Goal: Navigation & Orientation: Find specific page/section

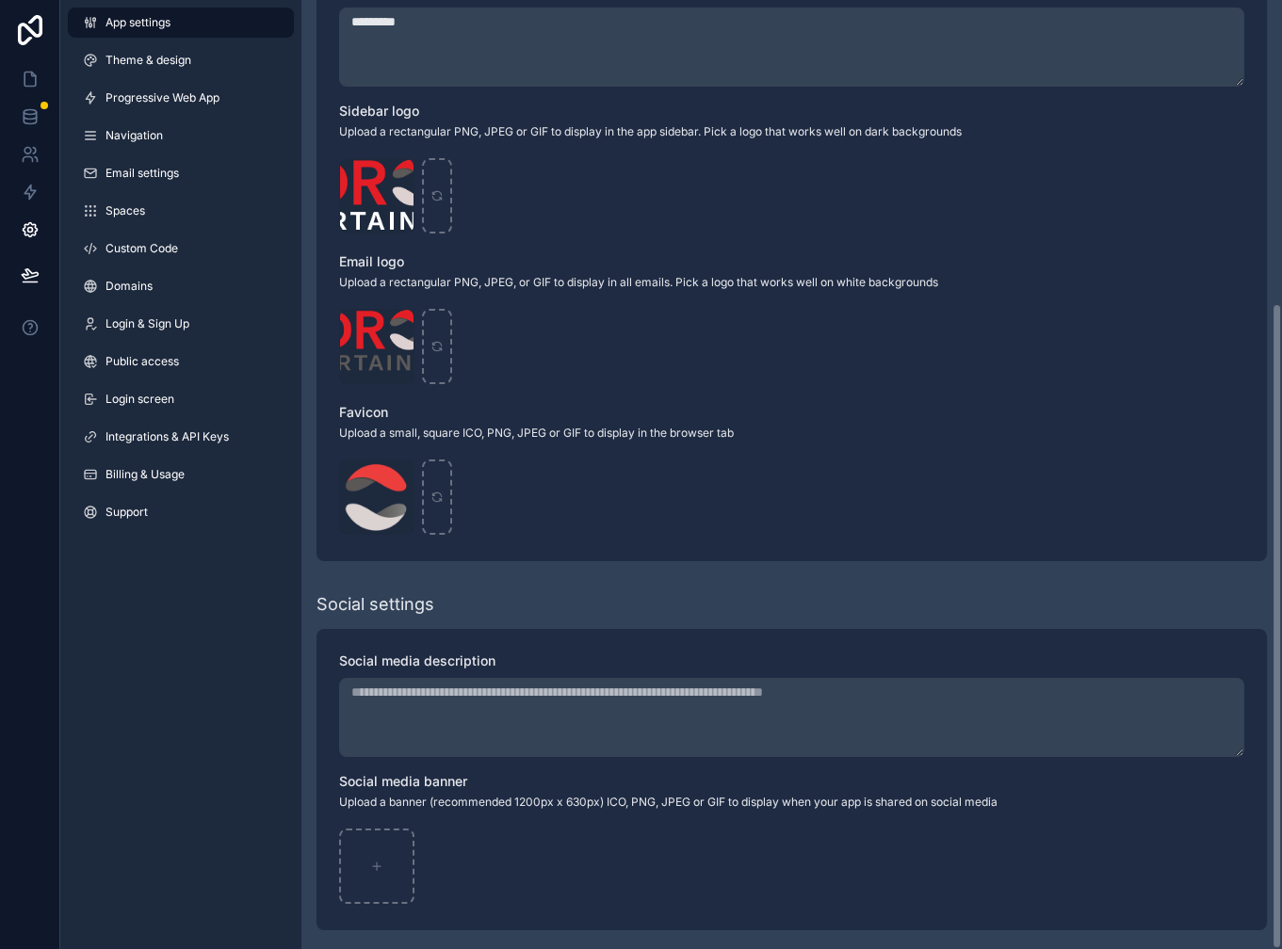
scroll to position [444, 0]
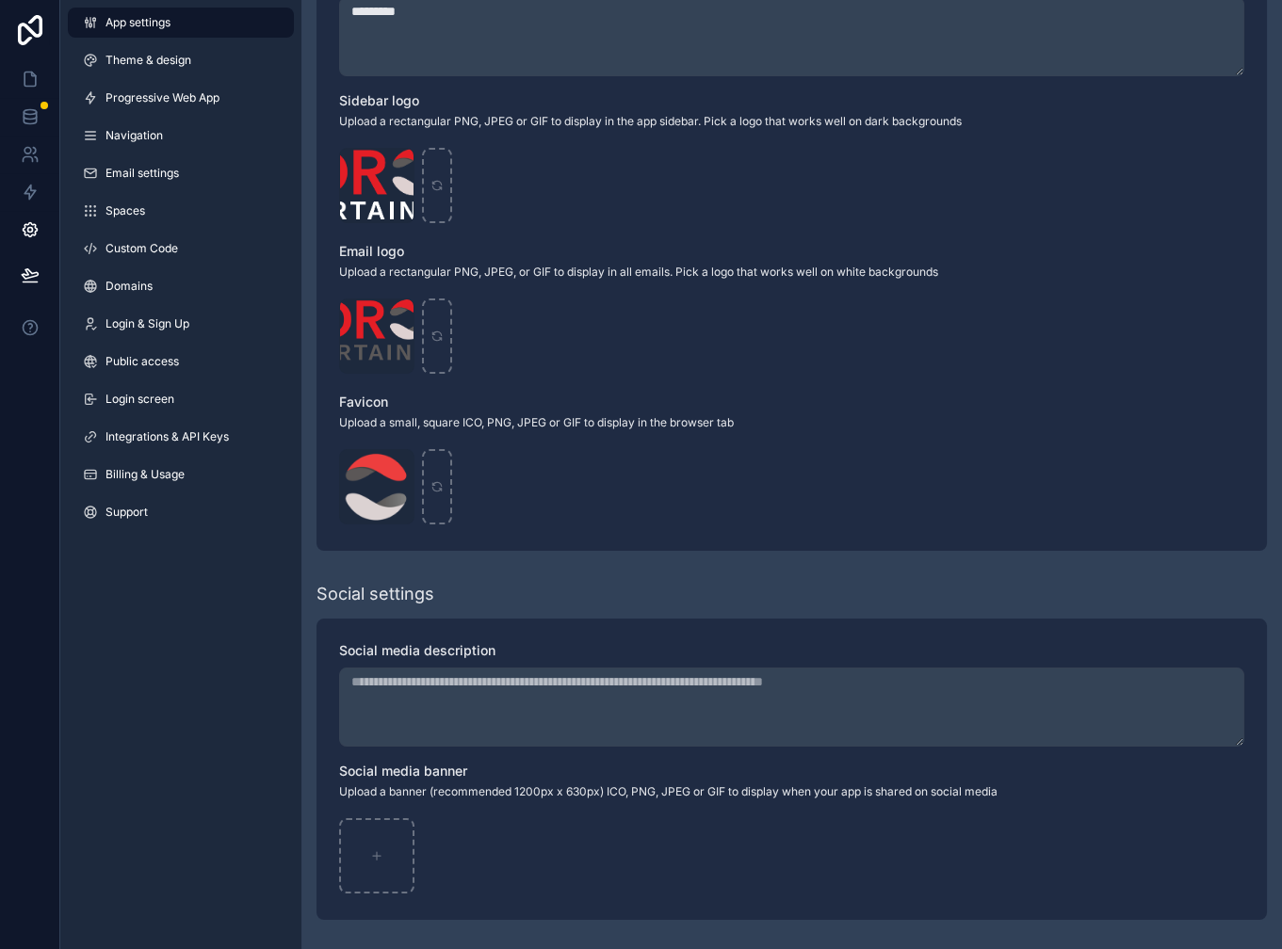
click at [179, 442] on span "Integrations & API Keys" at bounding box center [166, 436] width 123 height 15
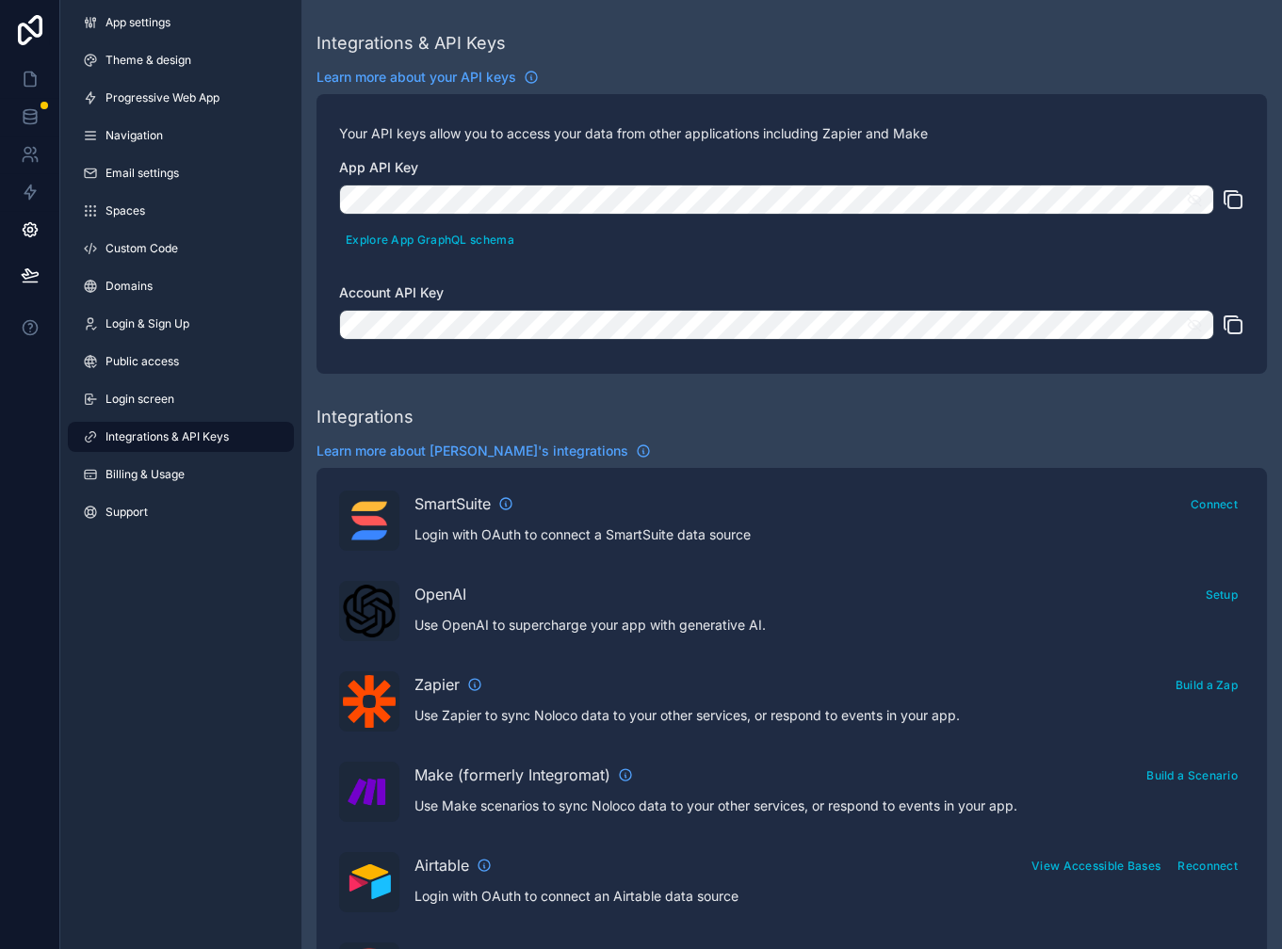
click at [181, 505] on link "Support" at bounding box center [181, 512] width 226 height 30
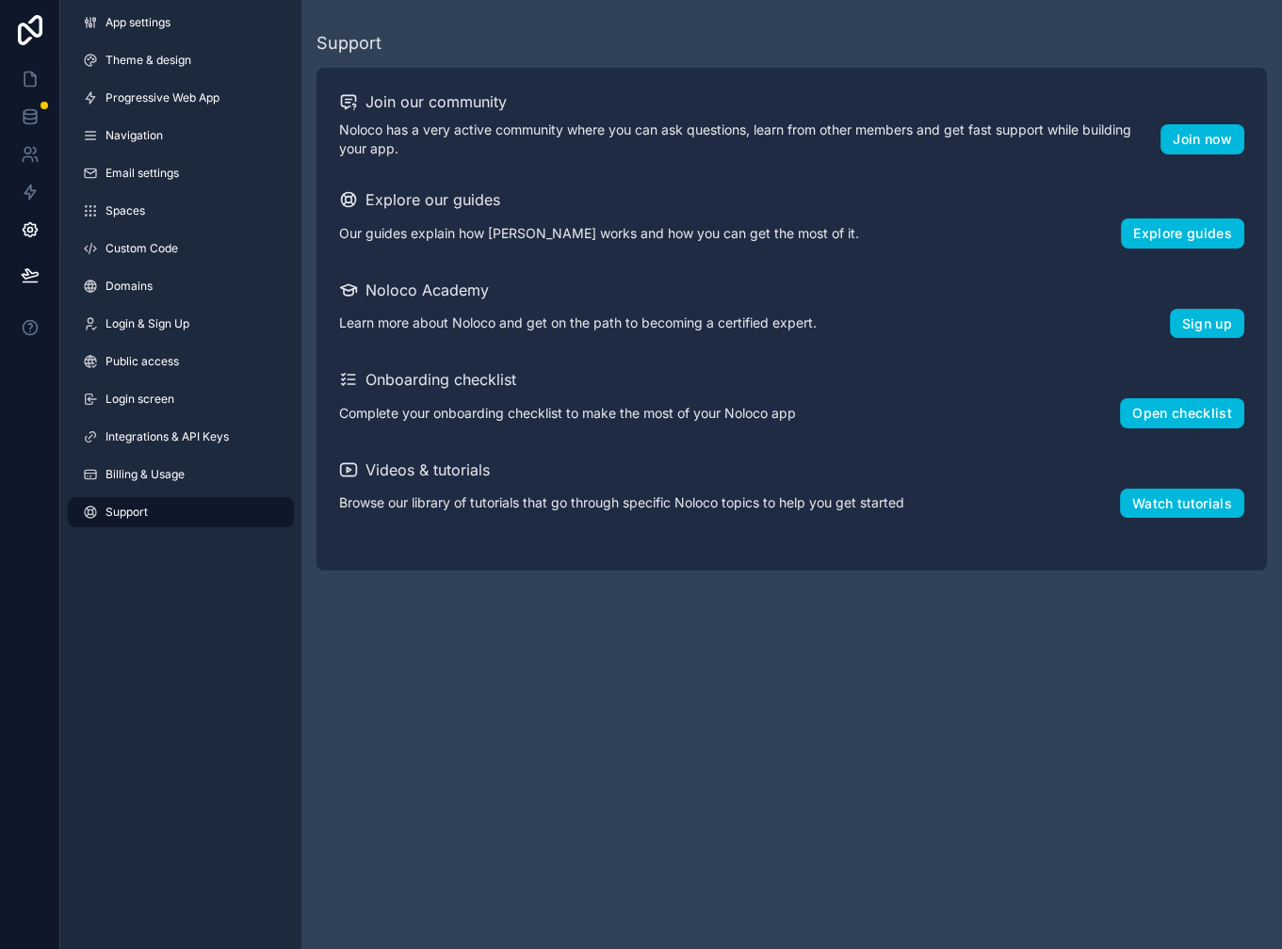
click at [219, 134] on link "Navigation" at bounding box center [181, 136] width 226 height 30
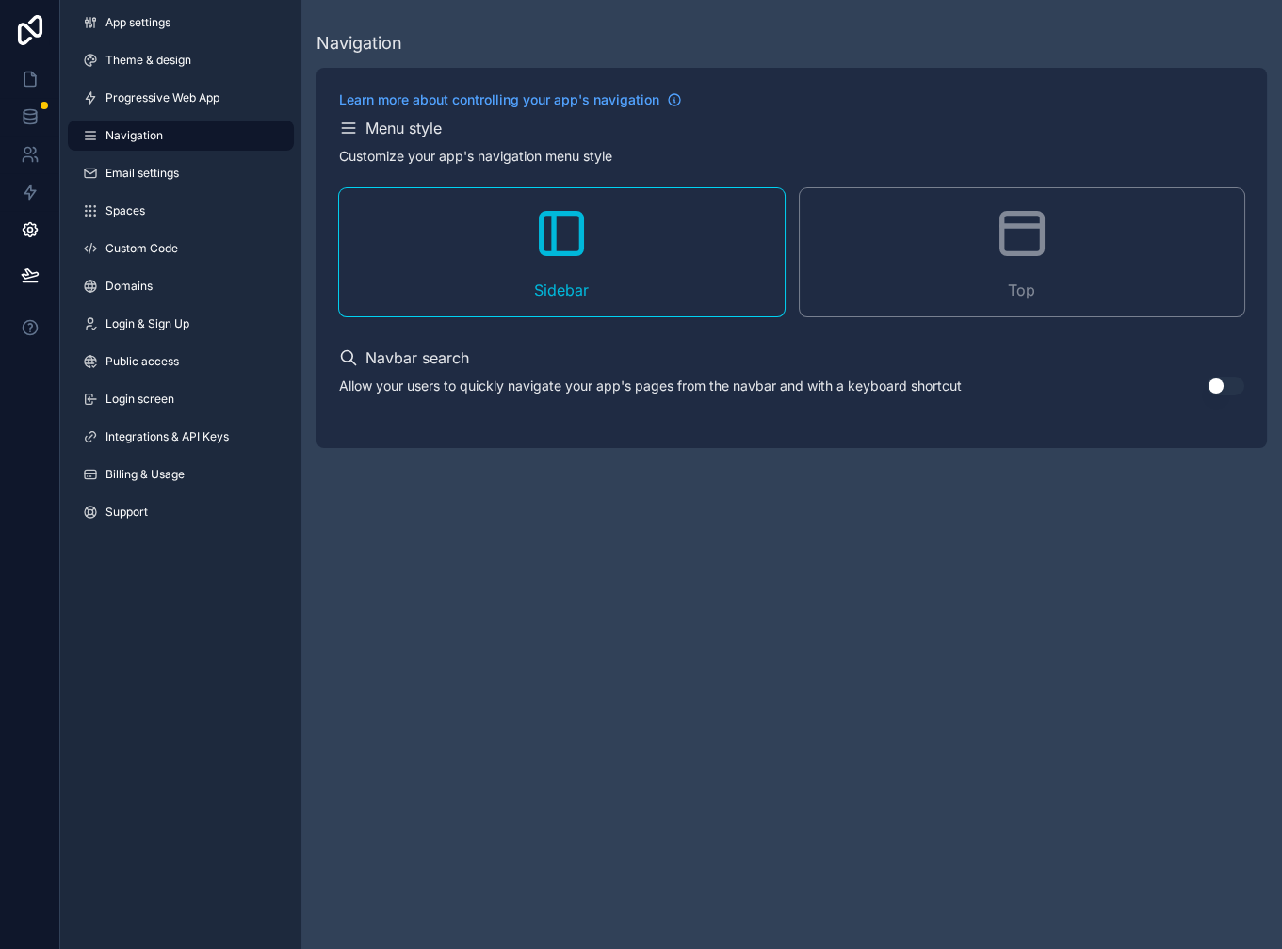
click at [188, 21] on link "App settings" at bounding box center [181, 23] width 226 height 30
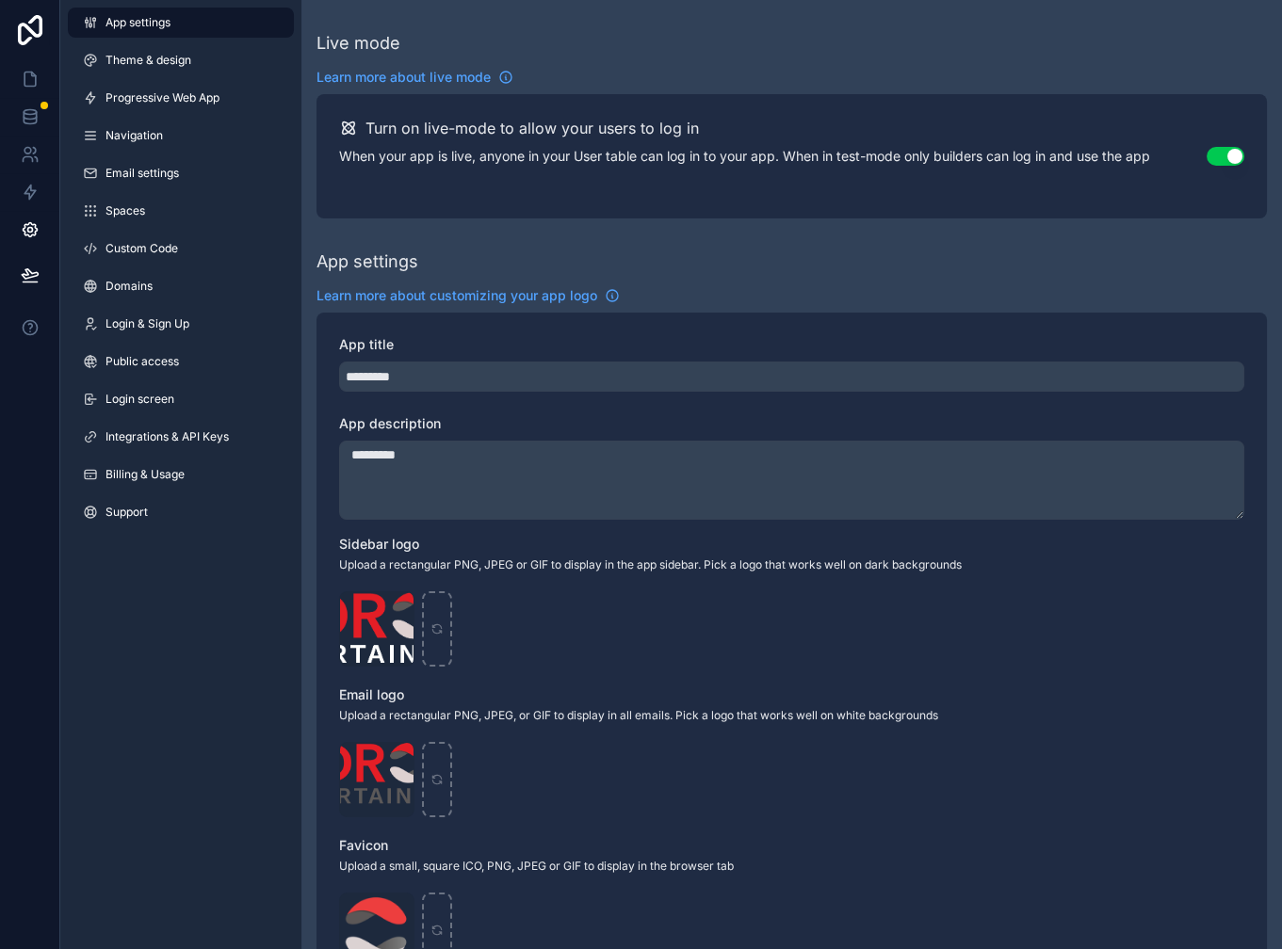
click at [132, 441] on span "Integrations & API Keys" at bounding box center [166, 436] width 123 height 15
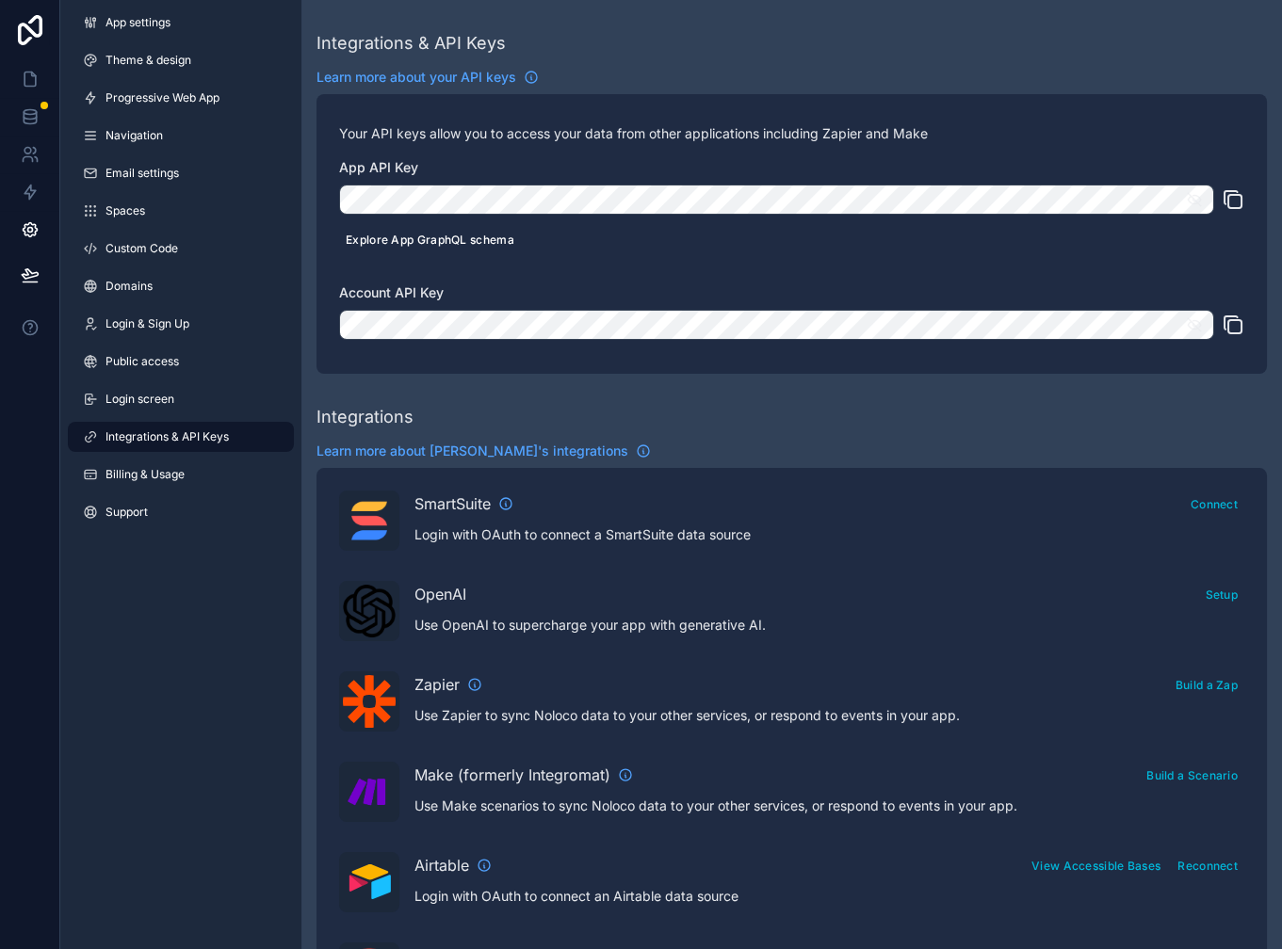
click at [456, 245] on button "Explore App GraphQL schema" at bounding box center [430, 239] width 182 height 27
